Goal: Share content

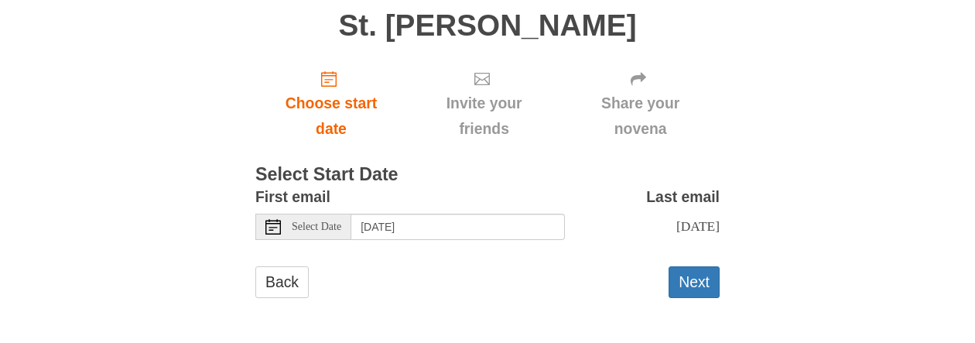
scroll to position [134, 0]
click at [694, 285] on button "Next" at bounding box center [694, 282] width 51 height 32
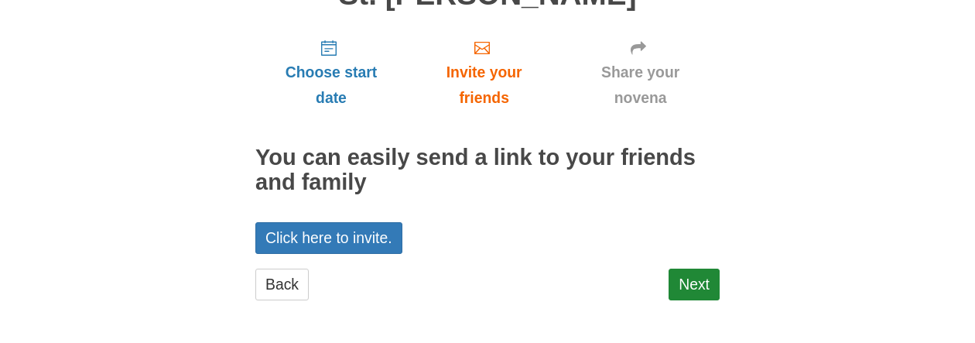
scroll to position [152, 0]
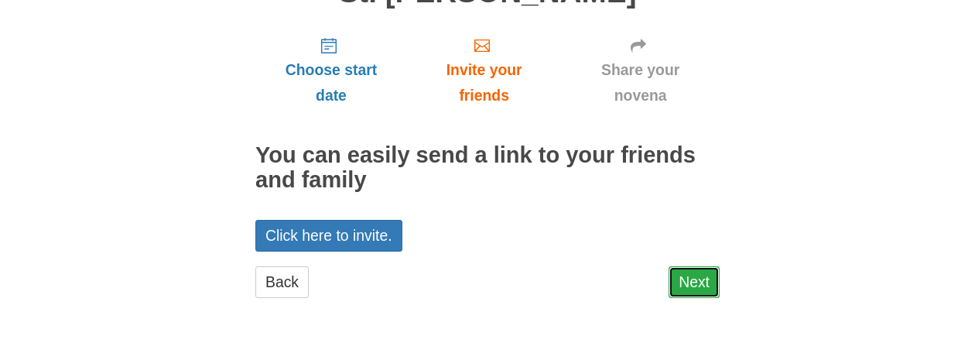
click at [696, 281] on link "Next" at bounding box center [694, 282] width 51 height 32
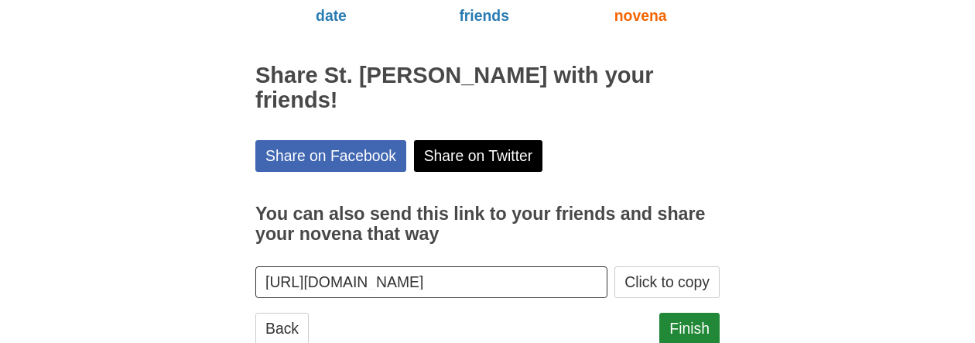
scroll to position [254, 0]
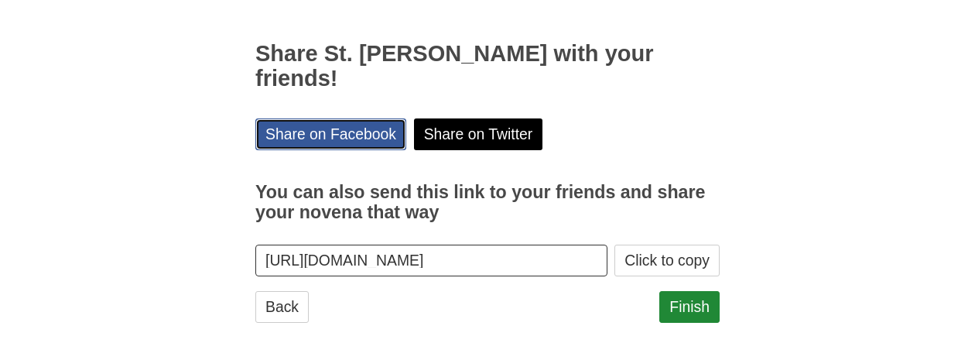
click at [343, 118] on link "Share on Facebook" at bounding box center [330, 134] width 151 height 32
